Goal: Browse casually: Explore the website without a specific task or goal

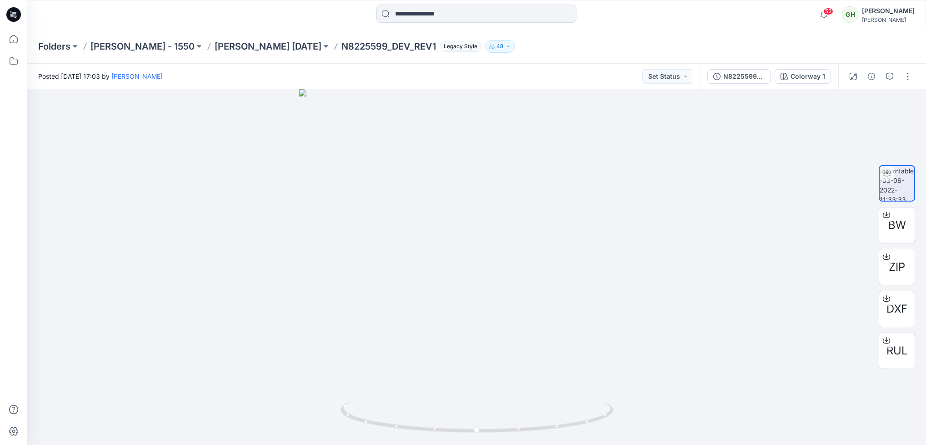
click at [13, 10] on icon at bounding box center [13, 14] width 15 height 15
